Goal: Task Accomplishment & Management: Manage account settings

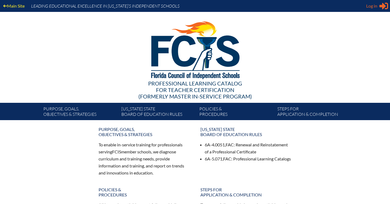
click at [381, 7] on icon at bounding box center [384, 6] width 9 height 7
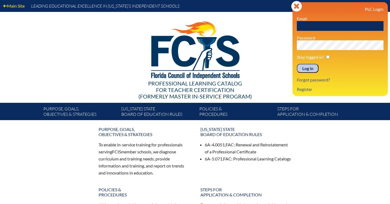
click at [348, 23] on input "text" at bounding box center [340, 26] width 87 height 10
type input "[EMAIL_ADDRESS][DOMAIN_NAME]"
click at [311, 68] on input "Log in" at bounding box center [308, 68] width 22 height 9
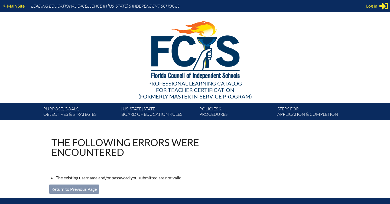
click at [61, 187] on link "Return to Previous Page" at bounding box center [74, 189] width 50 height 9
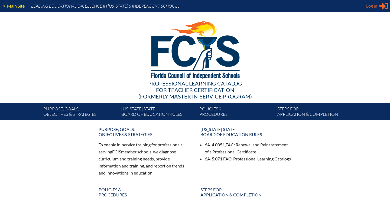
click at [374, 5] on span "Log in" at bounding box center [371, 6] width 11 height 7
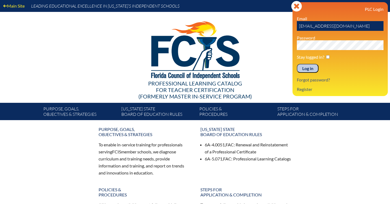
click at [297, 64] on input "Log in" at bounding box center [308, 68] width 22 height 9
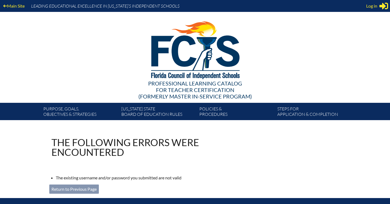
click at [189, 42] on img at bounding box center [195, 49] width 112 height 74
click at [373, 4] on span "Log in" at bounding box center [371, 6] width 11 height 7
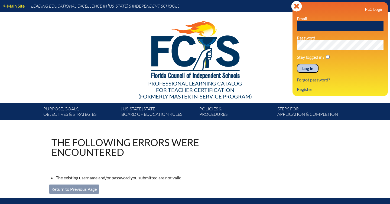
click at [324, 28] on input "text" at bounding box center [340, 26] width 87 height 10
type input "[EMAIL_ADDRESS][DOMAIN_NAME]"
click at [309, 67] on input "Log in" at bounding box center [308, 68] width 22 height 9
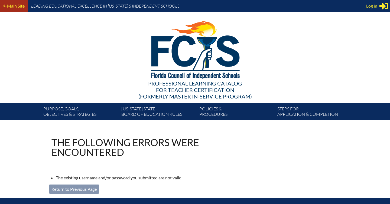
click at [17, 2] on p "Main Site" at bounding box center [14, 6] width 28 height 12
click at [17, 7] on link "Main Site" at bounding box center [14, 5] width 26 height 7
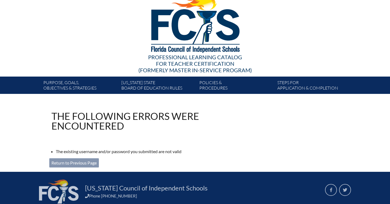
scroll to position [72, 0]
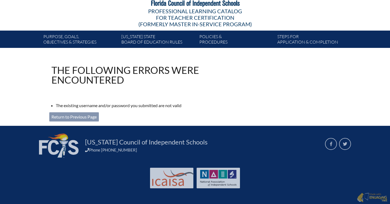
click at [69, 114] on link "Return to Previous Page" at bounding box center [74, 116] width 50 height 9
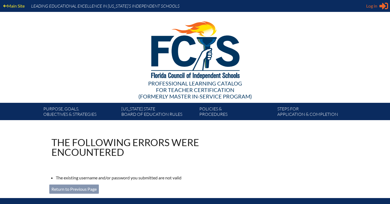
click at [383, 7] on icon at bounding box center [384, 6] width 9 height 7
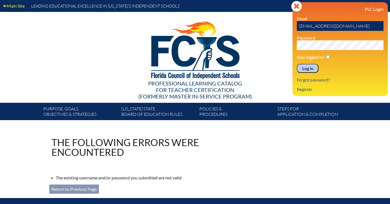
click at [344, 25] on input "[EMAIL_ADDRESS][DOMAIN_NAME]" at bounding box center [340, 26] width 87 height 10
click at [303, 65] on input "Log in" at bounding box center [308, 68] width 22 height 9
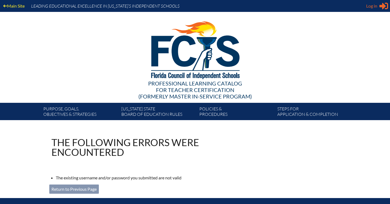
click at [377, 8] on span "Log in" at bounding box center [371, 6] width 11 height 7
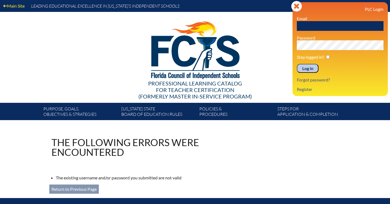
click at [334, 20] on p "Email" at bounding box center [340, 23] width 87 height 15
click at [334, 25] on input "text" at bounding box center [340, 26] width 87 height 10
type input "twoolford@oda.edu"
click at [304, 69] on input "Log in" at bounding box center [308, 68] width 22 height 9
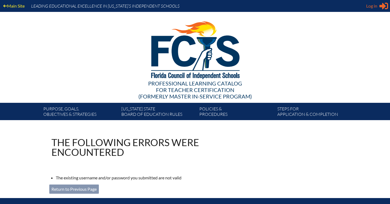
click at [381, 3] on icon "Sign in or register" at bounding box center [384, 6] width 9 height 9
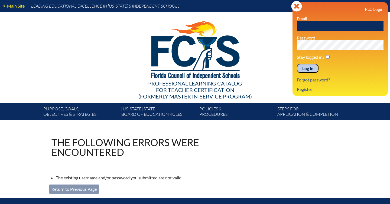
click at [341, 24] on input "text" at bounding box center [340, 26] width 87 height 10
type input "[EMAIL_ADDRESS][DOMAIN_NAME]"
click at [307, 72] on input "Log in" at bounding box center [308, 68] width 22 height 9
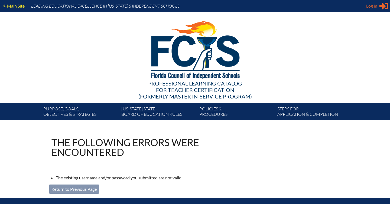
click at [379, 5] on div "Log in Close Sign in or register" at bounding box center [377, 6] width 22 height 9
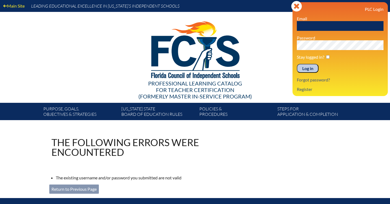
click at [337, 20] on p "Email" at bounding box center [340, 23] width 87 height 15
click at [335, 27] on input "text" at bounding box center [340, 26] width 87 height 10
type input "tjwoolford"
click at [297, 64] on input "Log in" at bounding box center [308, 68] width 22 height 9
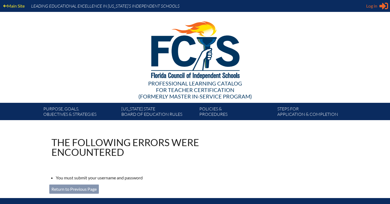
click at [372, 7] on span "Log in" at bounding box center [371, 6] width 11 height 7
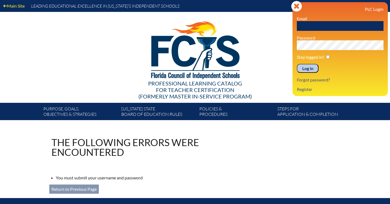
click at [326, 25] on input "text" at bounding box center [340, 26] width 87 height 10
type input "tjwo"
click at [309, 79] on link "Forgot password?" at bounding box center [313, 79] width 37 height 7
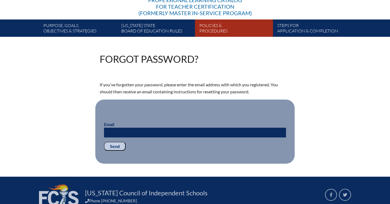
scroll to position [84, 0]
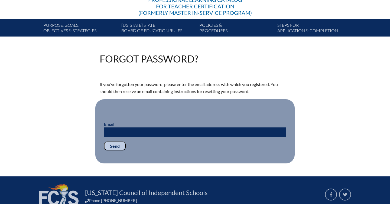
click at [229, 127] on p "Email" at bounding box center [195, 129] width 182 height 16
click at [229, 128] on input "Email" at bounding box center [195, 133] width 182 height 10
type input "twoolford@oda.edu"
click at [104, 142] on input "Send" at bounding box center [115, 146] width 22 height 9
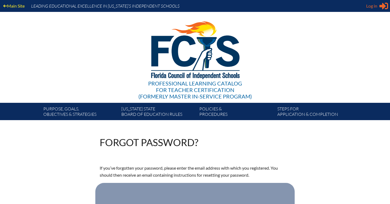
click at [375, 8] on span "Log in" at bounding box center [371, 6] width 11 height 7
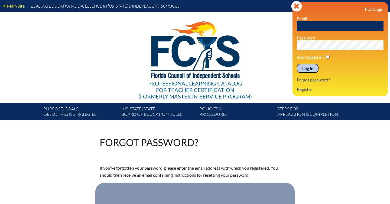
click at [333, 30] on input "text" at bounding box center [340, 26] width 87 height 10
type input "[EMAIL_ADDRESS][DOMAIN_NAME]"
click at [312, 50] on div "PLC Login Email tjwoolford@gmail.com Password Stay logged in? Log in Forgot pas…" at bounding box center [340, 49] width 87 height 85
click at [307, 68] on input "Log in" at bounding box center [308, 68] width 22 height 9
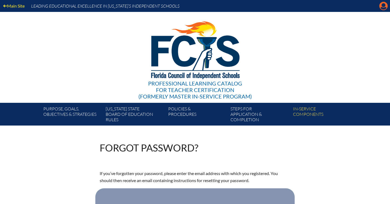
click at [385, 7] on icon at bounding box center [384, 6] width 8 height 8
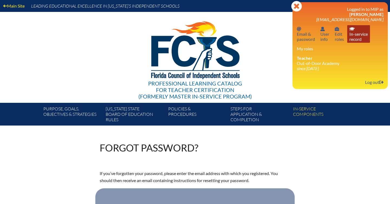
click at [358, 36] on link "In-service record In-service record" at bounding box center [358, 34] width 23 height 18
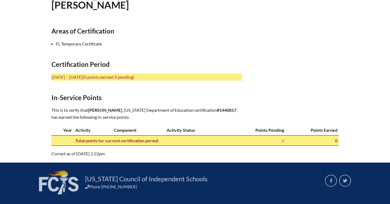
scroll to position [182, 0]
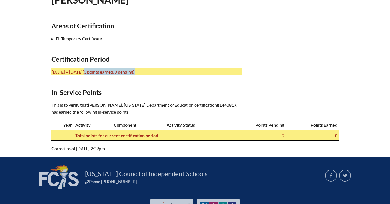
drag, startPoint x: 108, startPoint y: 71, endPoint x: 161, endPoint y: 76, distance: 52.5
click at [161, 76] on div "In-service record Thomas James Woolford Areas of Certification FL Temporary Cer…" at bounding box center [194, 56] width 287 height 191
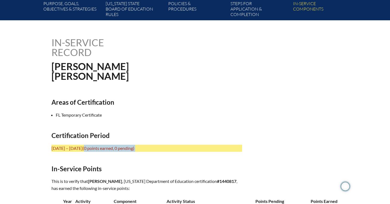
scroll to position [0, 0]
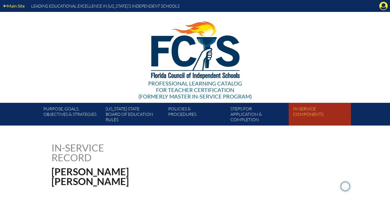
click at [311, 112] on link "In-service components" at bounding box center [322, 115] width 62 height 21
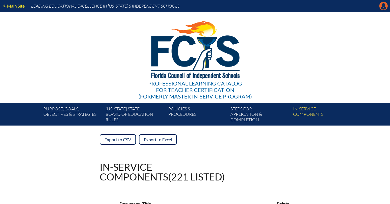
click at [385, 6] on icon at bounding box center [384, 6] width 8 height 8
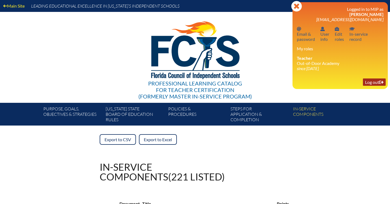
click at [373, 86] on link "Log out Log out" at bounding box center [374, 82] width 23 height 7
